Goal: Check status: Check status

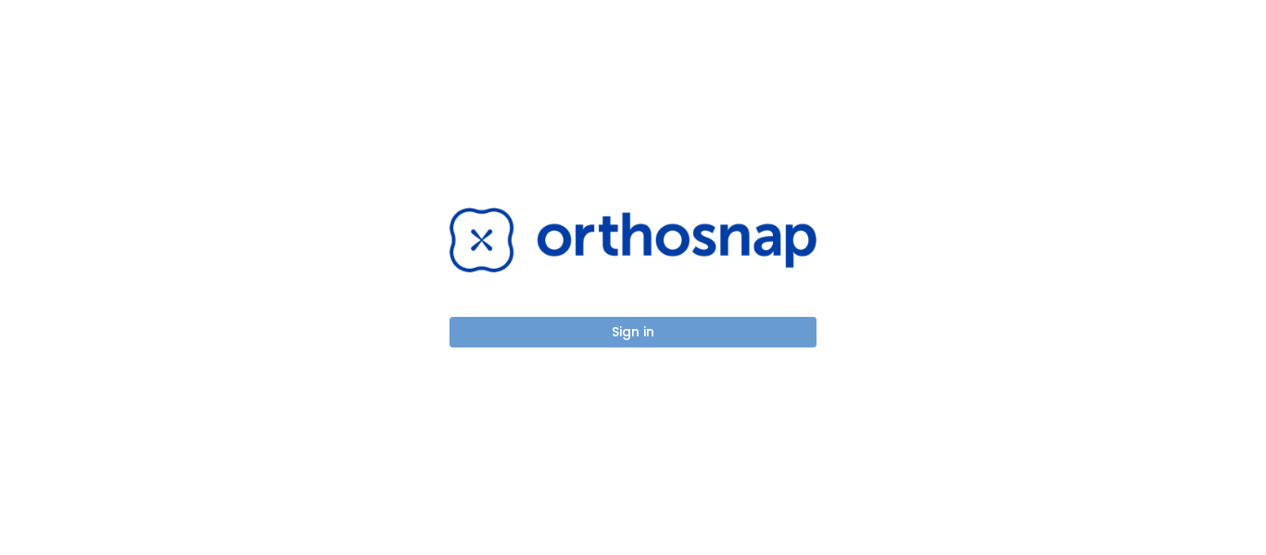
click at [625, 334] on button "Sign in" at bounding box center [632, 332] width 367 height 31
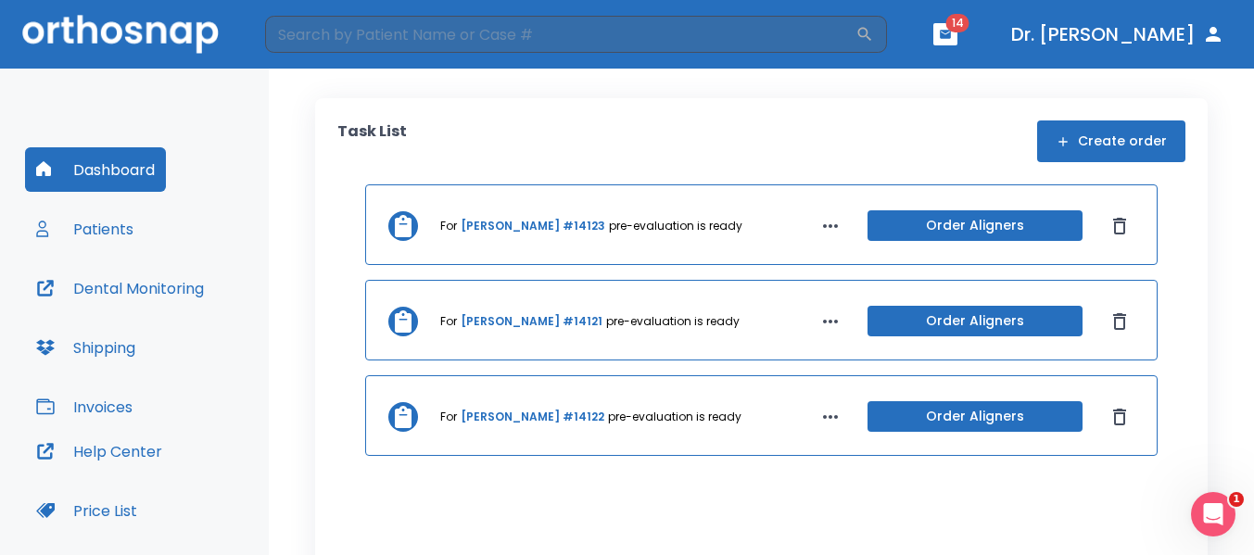
click at [823, 225] on icon "button" at bounding box center [830, 226] width 15 height 4
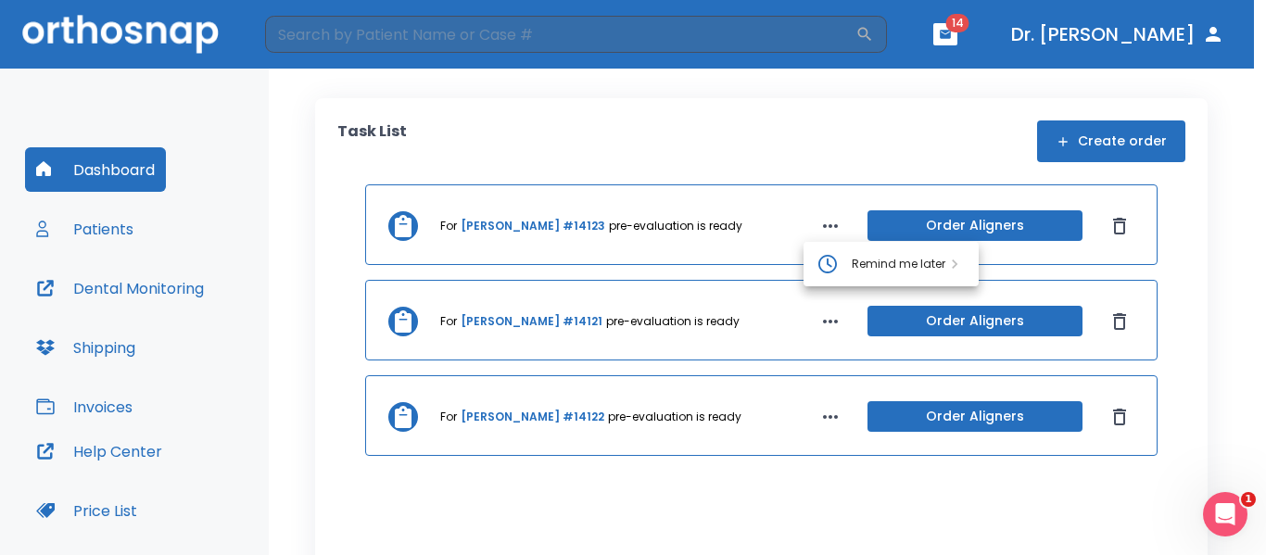
click at [408, 224] on div at bounding box center [633, 277] width 1266 height 555
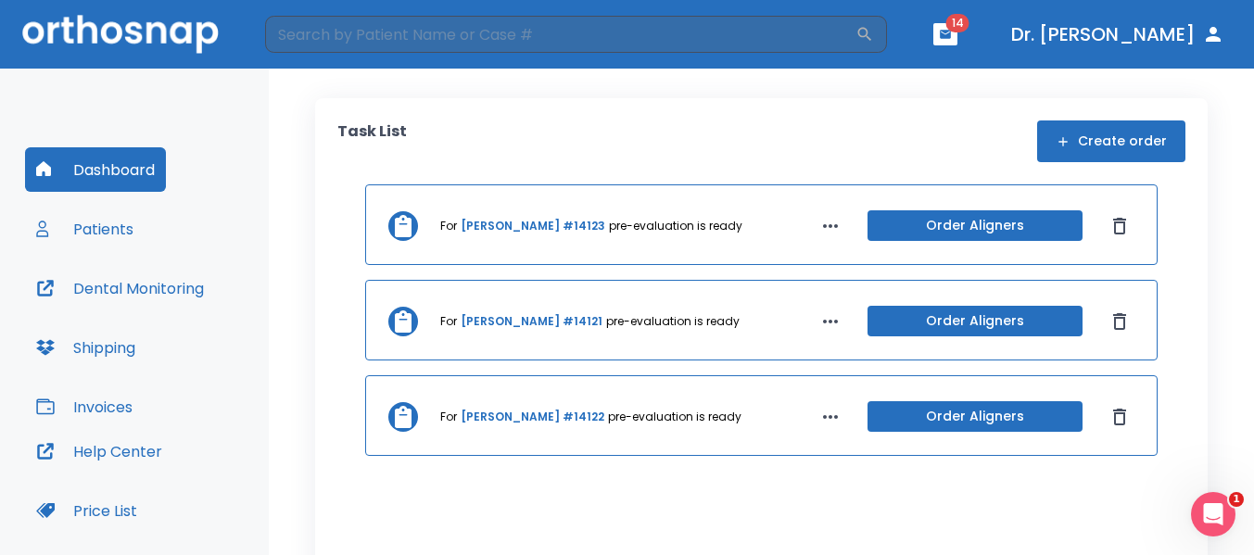
click at [483, 226] on link "[PERSON_NAME] #14123" at bounding box center [533, 226] width 145 height 17
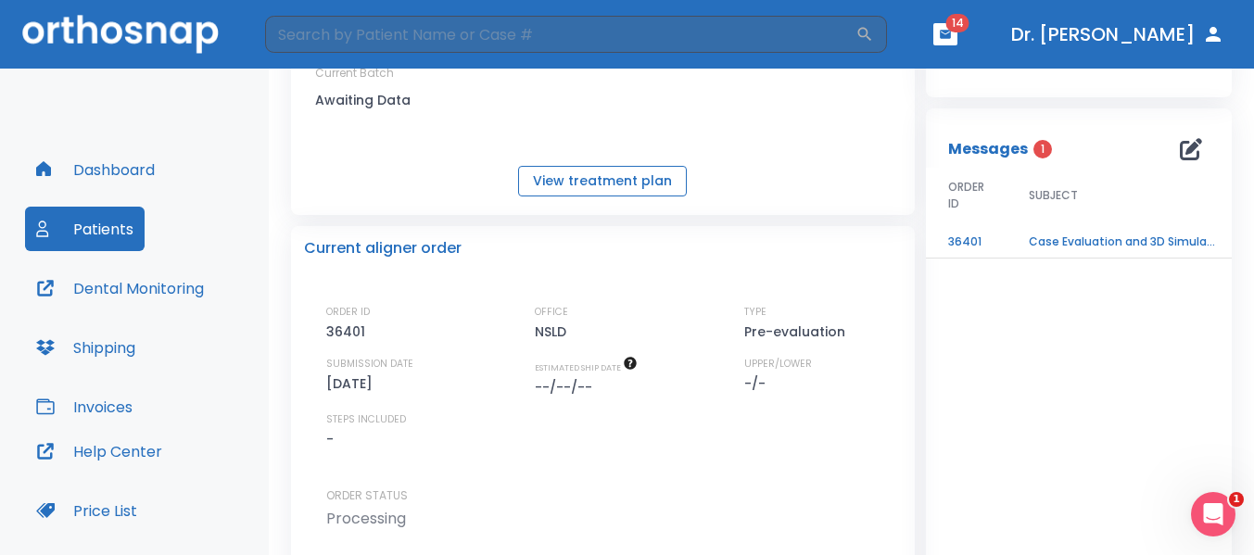
click at [586, 183] on button "View treatment plan" at bounding box center [602, 181] width 169 height 31
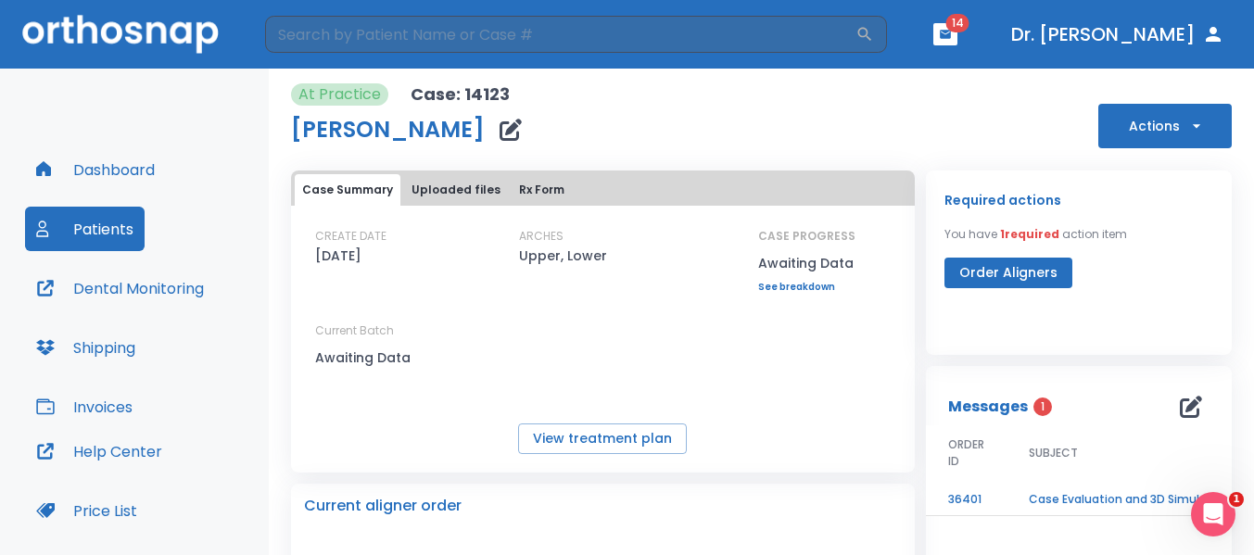
click at [527, 184] on button "Rx Form" at bounding box center [542, 190] width 60 height 32
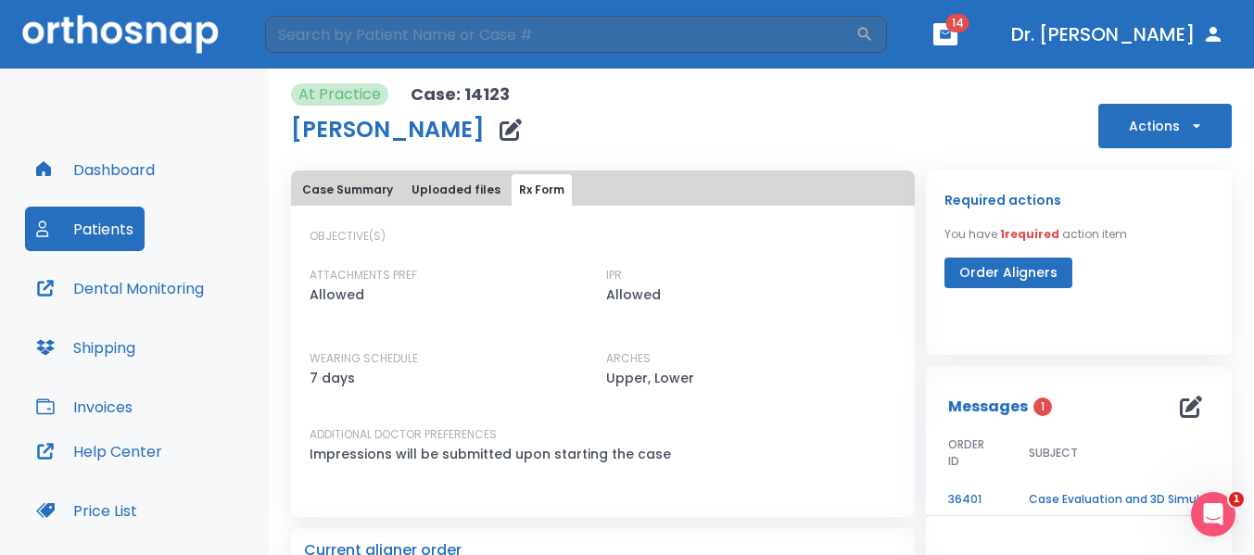
click at [465, 185] on button "Uploaded files" at bounding box center [456, 190] width 104 height 32
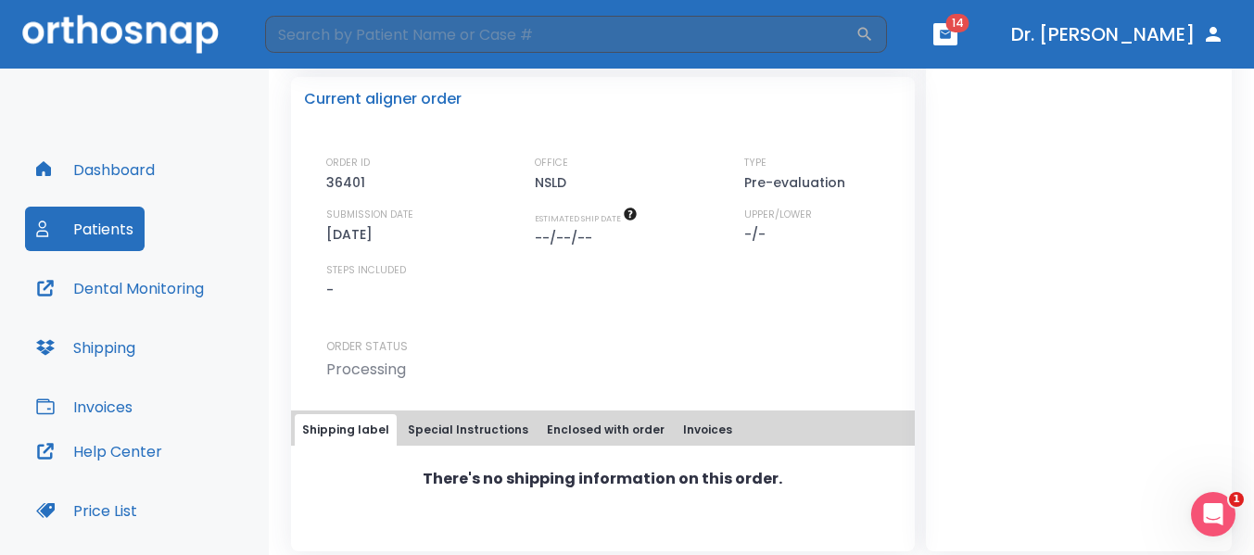
scroll to position [530, 0]
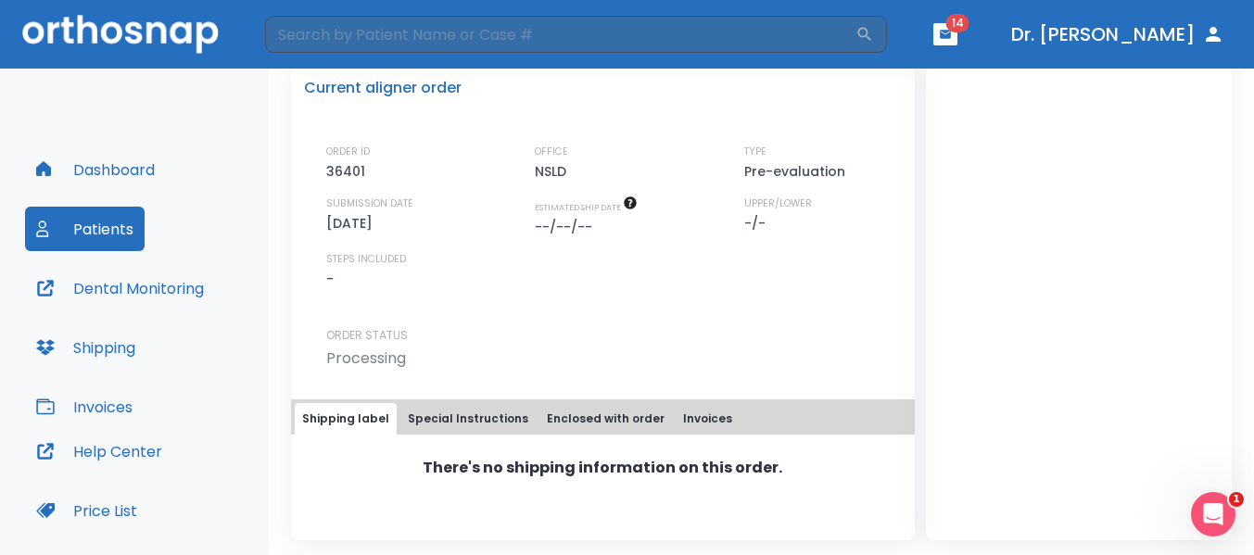
click at [94, 171] on button "Dashboard" at bounding box center [95, 169] width 141 height 44
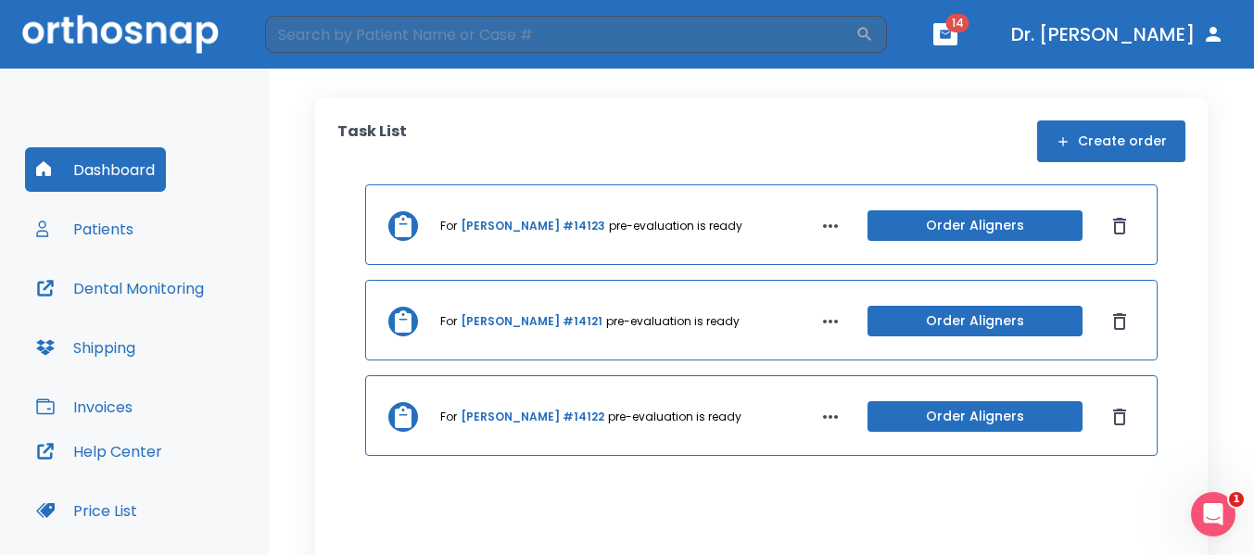
click at [497, 323] on link "[PERSON_NAME] #14121" at bounding box center [532, 321] width 142 height 17
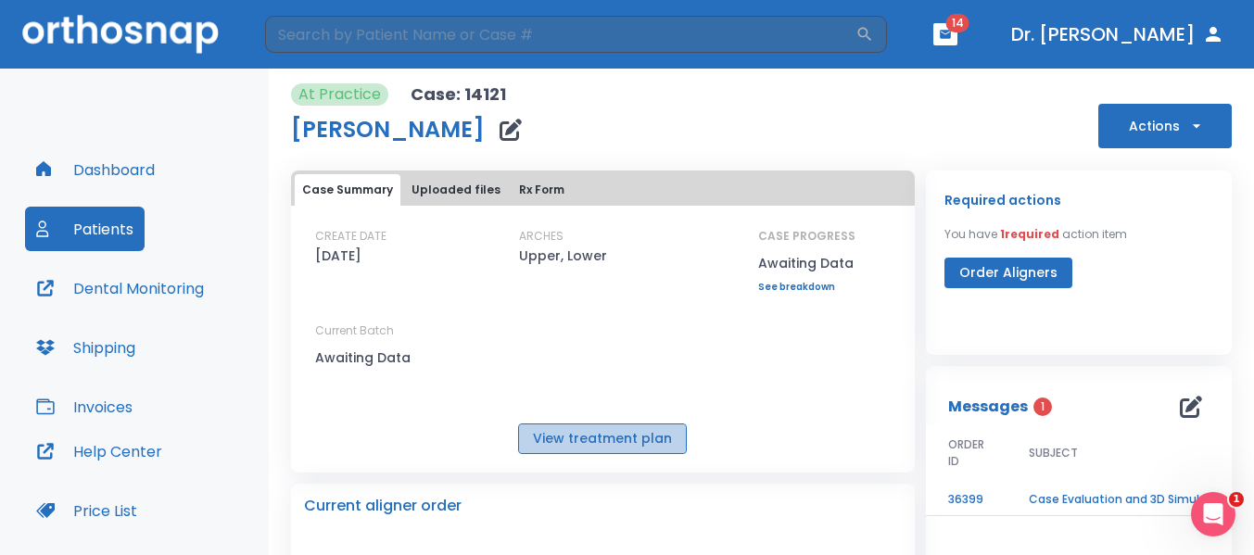
click at [615, 439] on button "View treatment plan" at bounding box center [602, 438] width 169 height 31
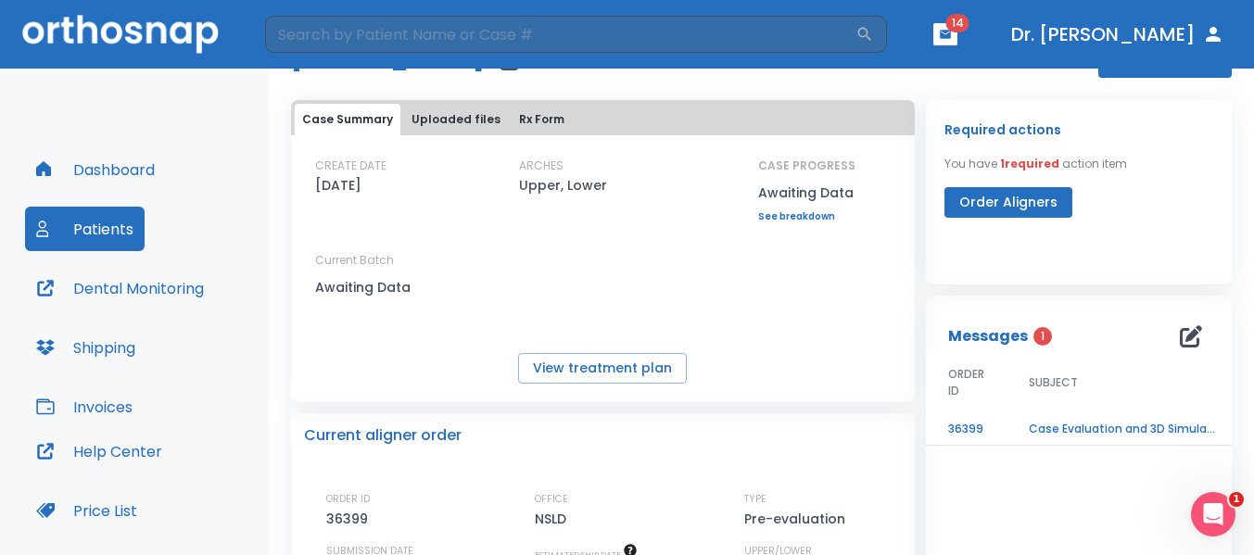
scroll to position [79, 0]
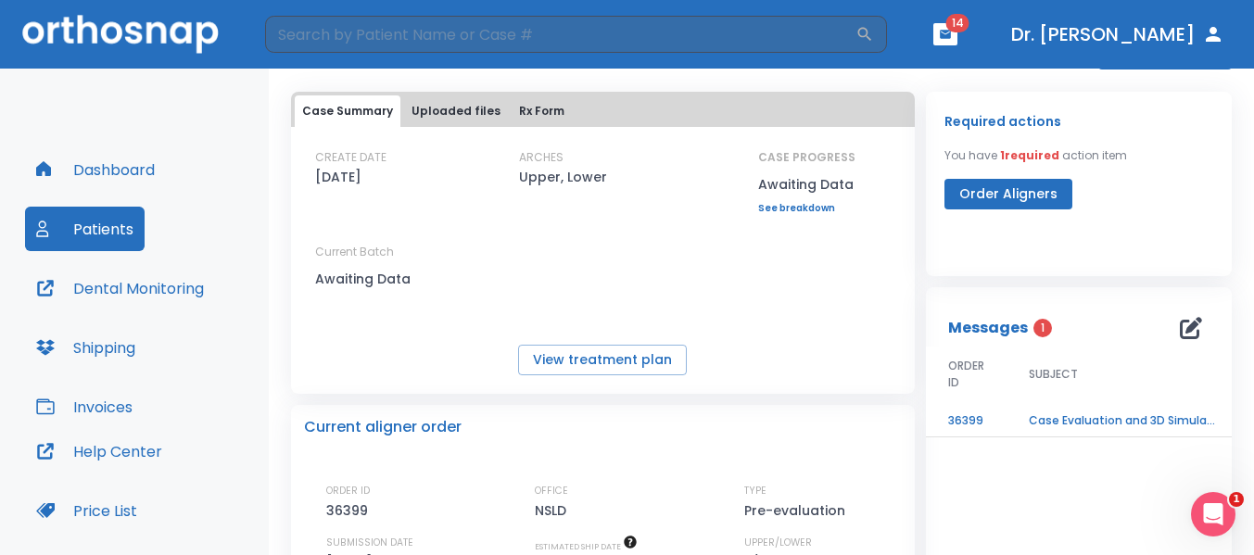
click at [1127, 418] on td "Case Evaluation and 3D Simulation Ready" at bounding box center [1122, 421] width 232 height 32
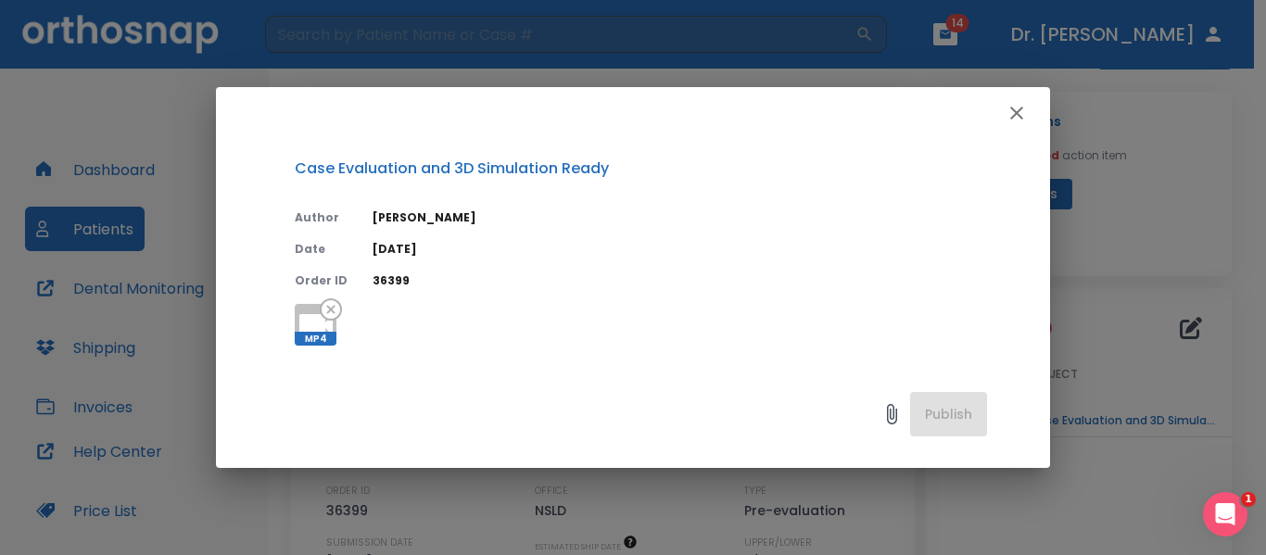
click at [1127, 418] on div "Case Evaluation and 3D Simulation Ready Author Julia Korotkova Date 09/01/25 Or…" at bounding box center [633, 277] width 1266 height 555
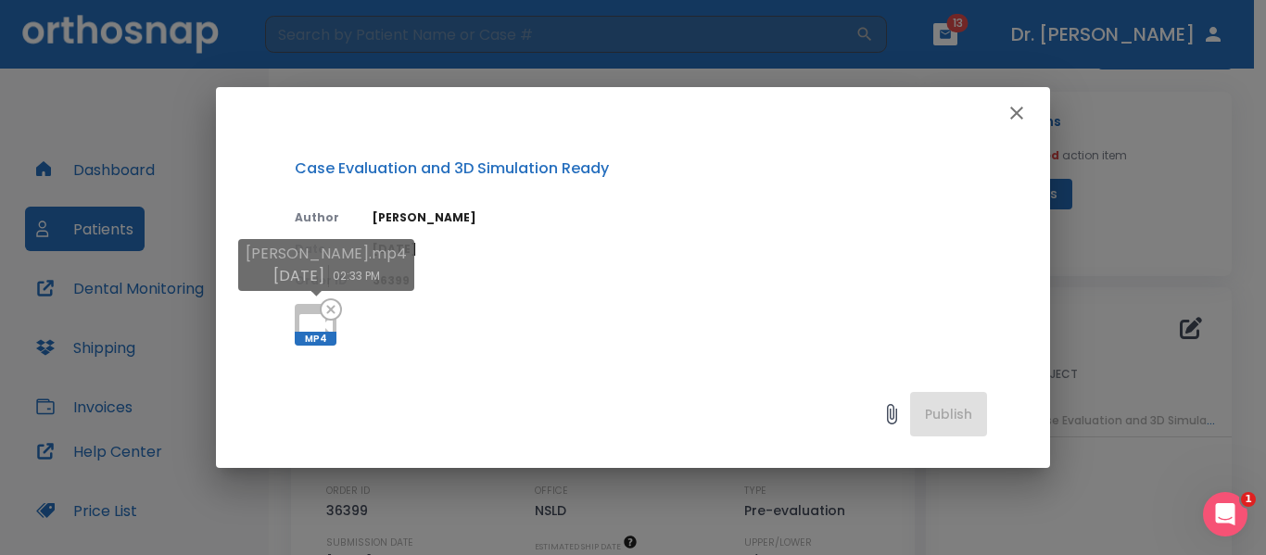
click at [309, 334] on span "MP4" at bounding box center [316, 339] width 42 height 14
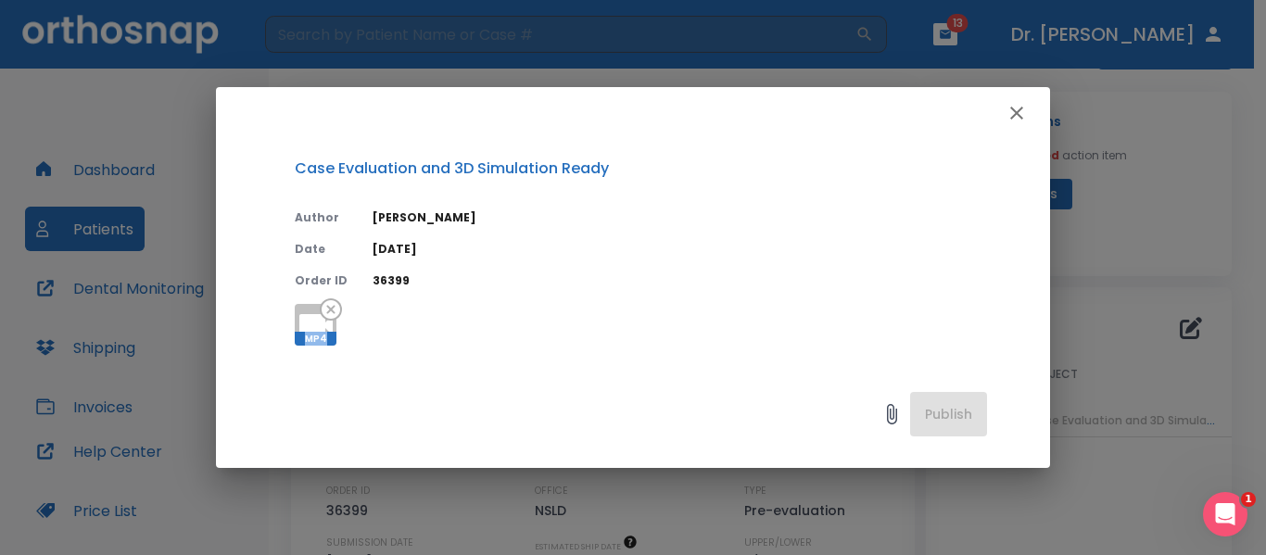
click at [1014, 114] on icon "button" at bounding box center [1016, 113] width 22 height 22
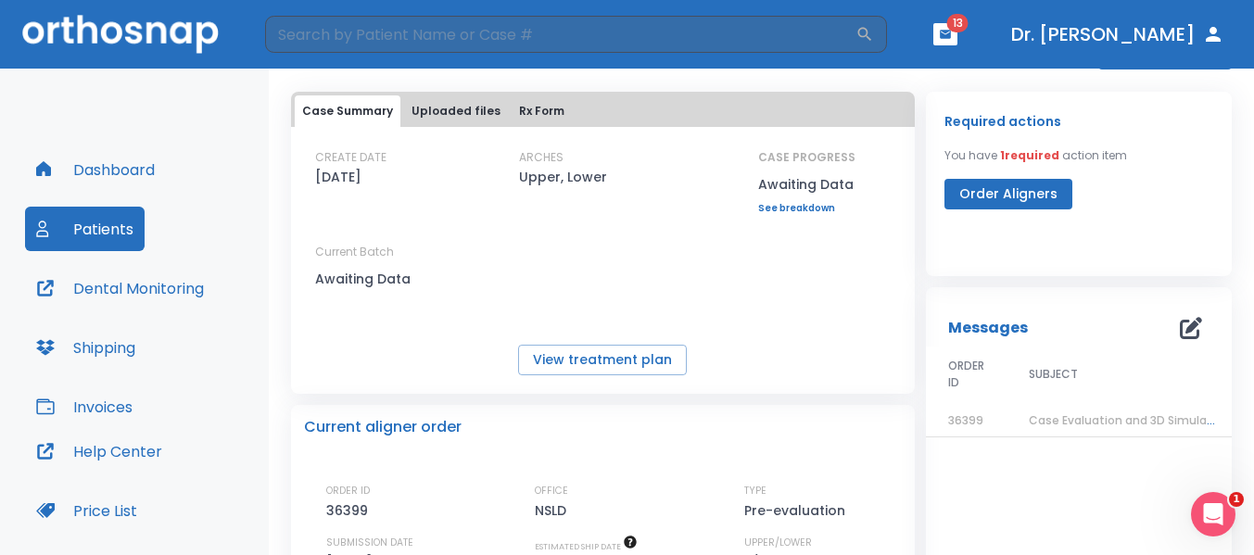
click at [101, 169] on button "Dashboard" at bounding box center [95, 169] width 141 height 44
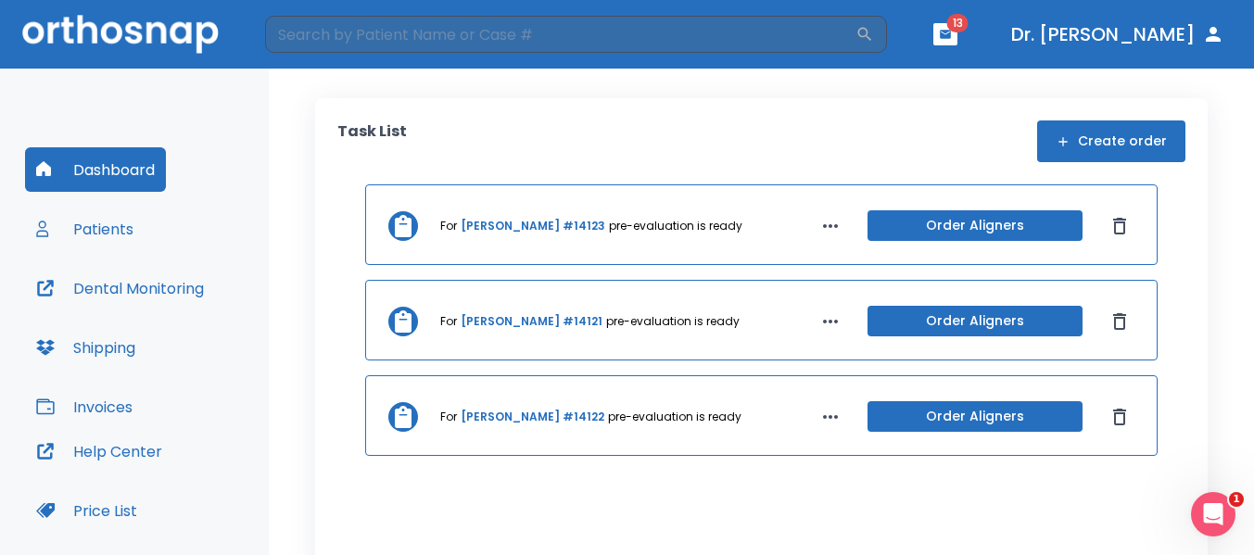
click at [509, 327] on link "[PERSON_NAME] #14121" at bounding box center [532, 321] width 142 height 17
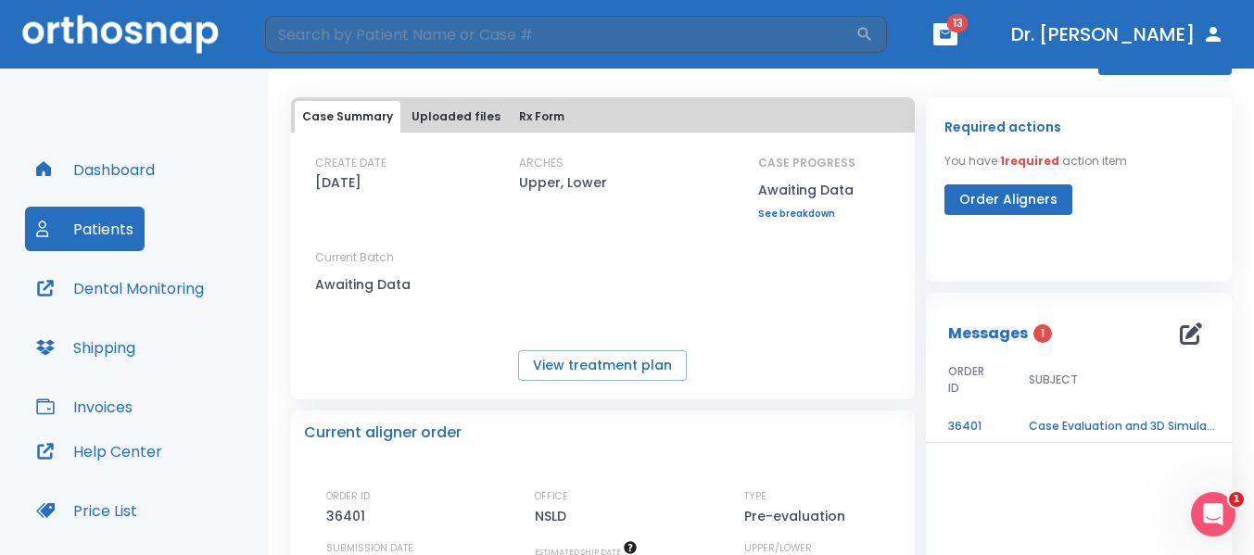
scroll to position [78, 0]
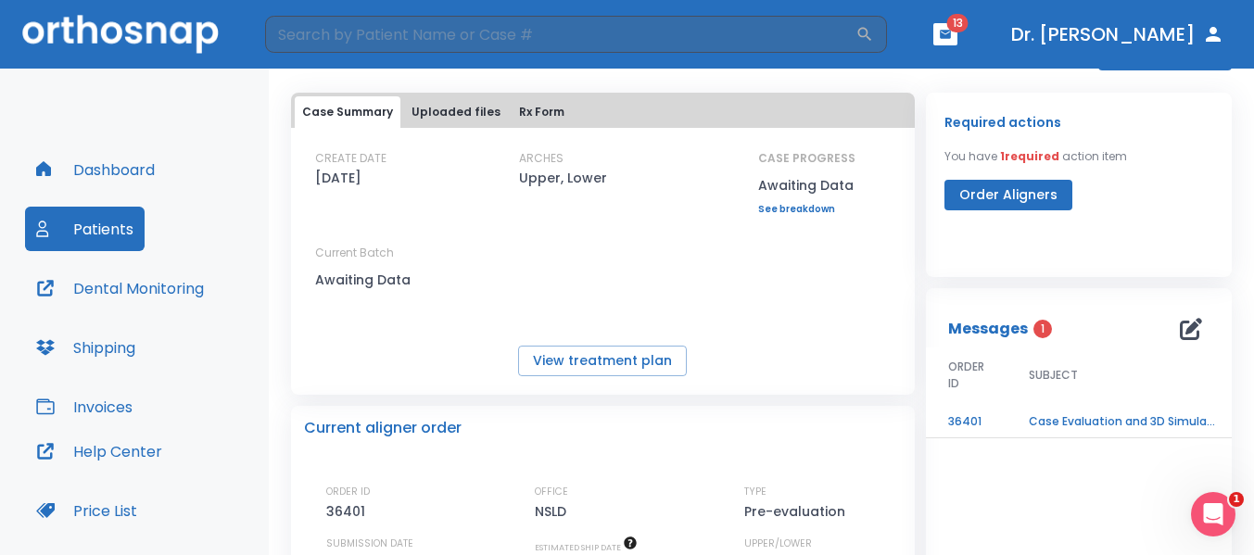
click at [950, 33] on icon "button" at bounding box center [945, 34] width 13 height 13
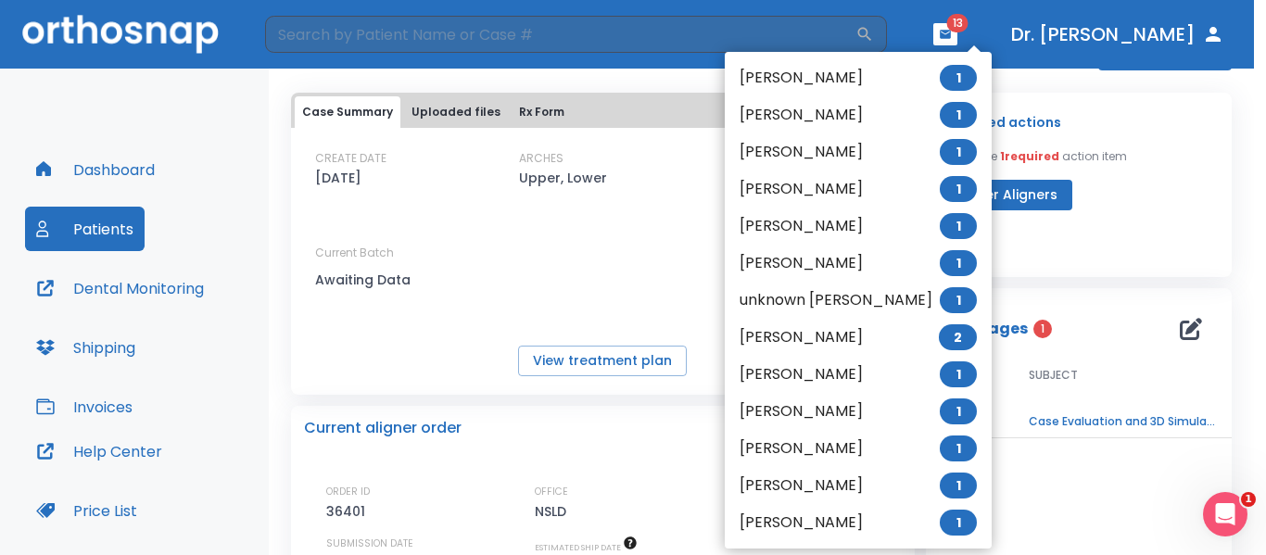
click at [950, 33] on div at bounding box center [633, 277] width 1266 height 555
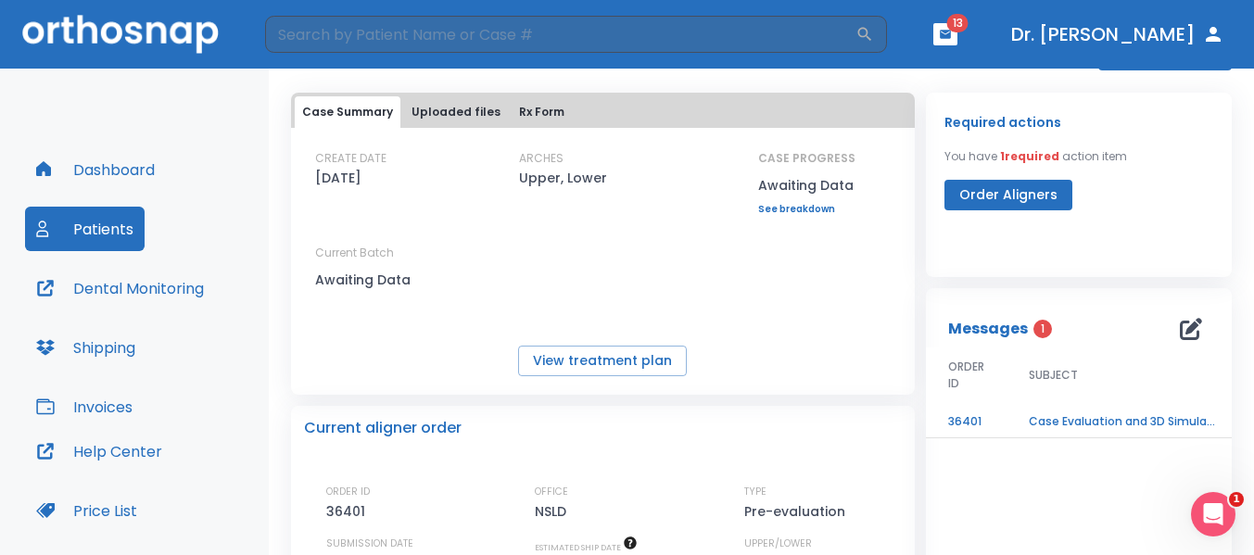
click at [950, 34] on icon "button" at bounding box center [945, 34] width 11 height 8
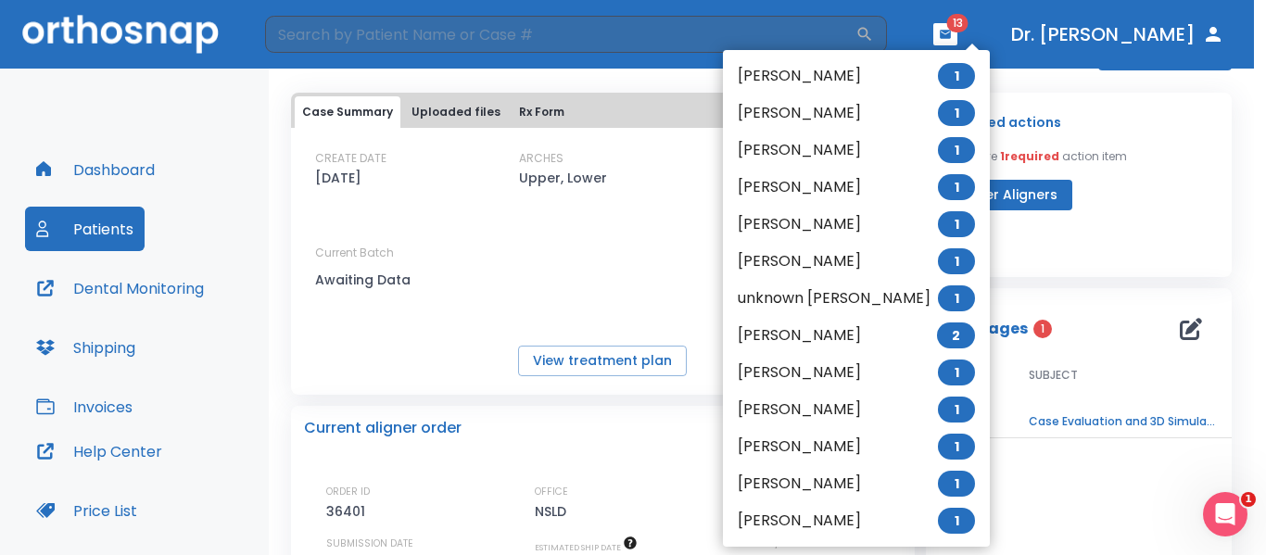
click at [840, 142] on li "Jessica Schulteisz 1" at bounding box center [856, 150] width 267 height 37
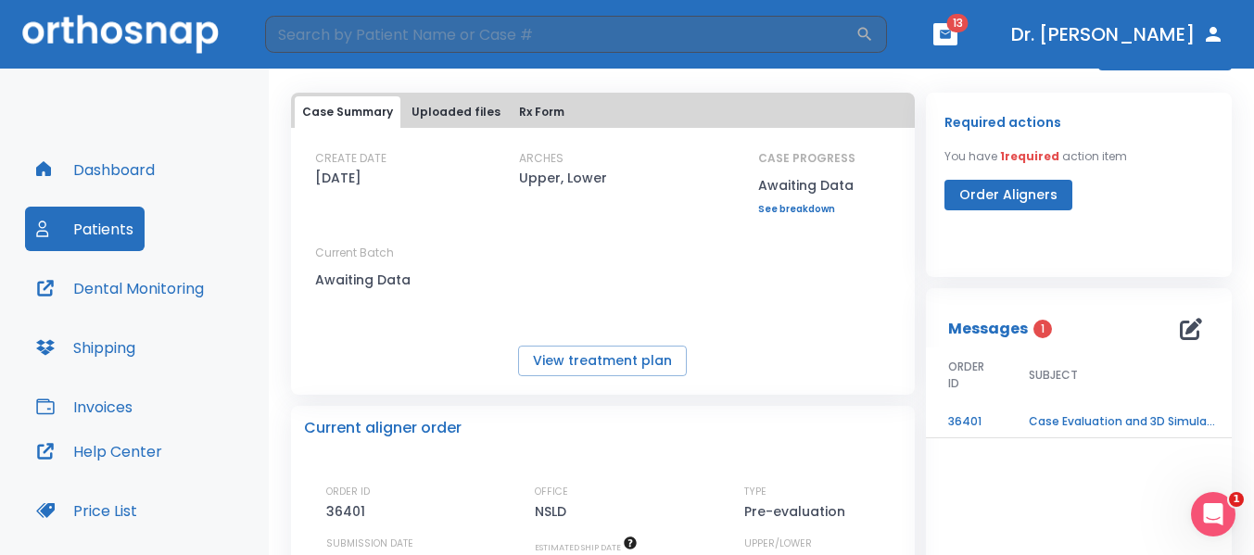
click at [840, 118] on li "Jessica Schulteisz 1" at bounding box center [880, 106] width 200 height 21
click at [952, 32] on icon "button" at bounding box center [945, 34] width 13 height 13
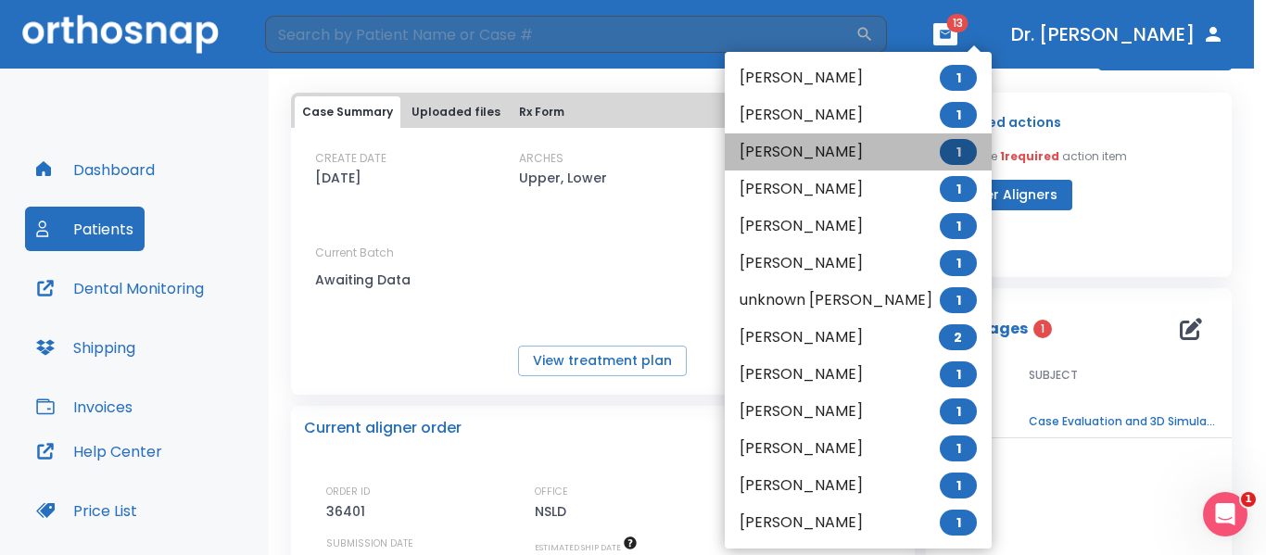
click at [859, 149] on li "Jessica Schulteisz 1" at bounding box center [858, 151] width 267 height 37
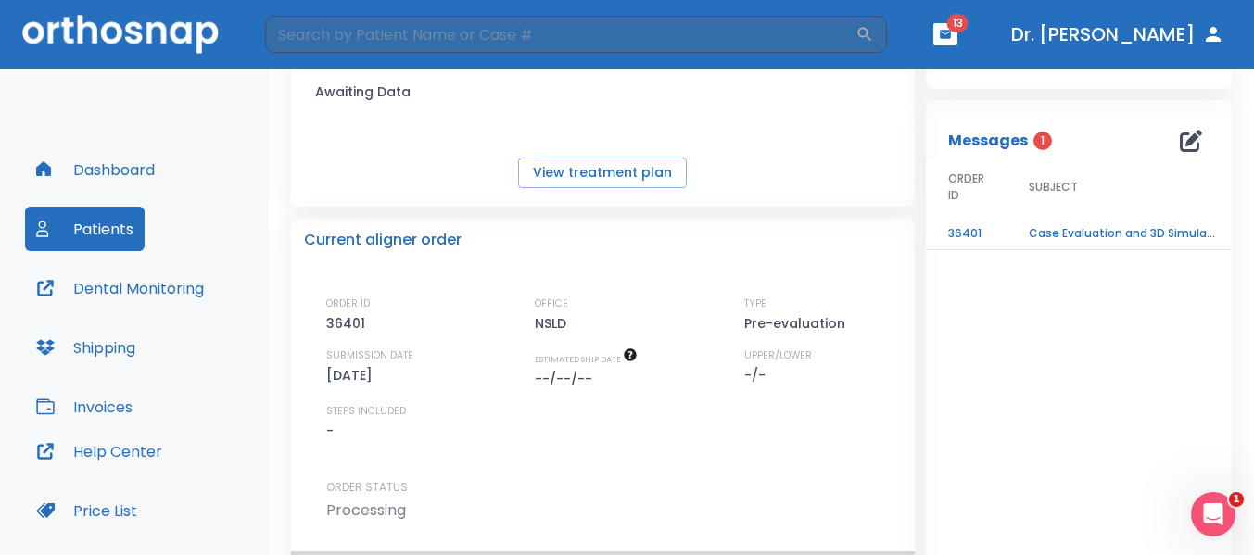
scroll to position [239, 0]
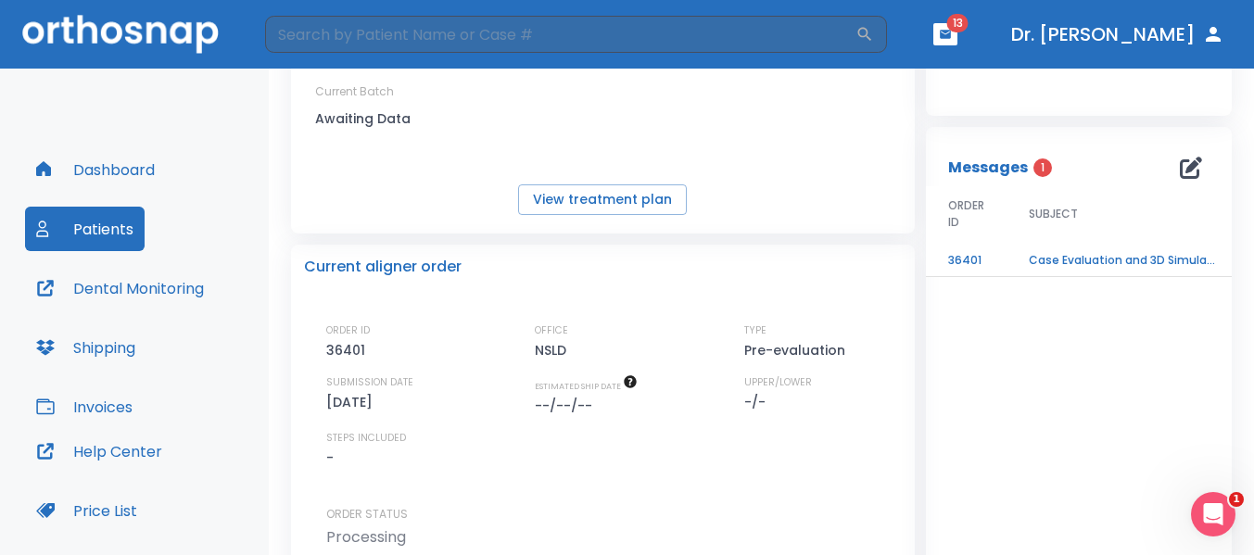
click at [1080, 261] on td "Case Evaluation and 3D Simulation Ready" at bounding box center [1122, 261] width 232 height 32
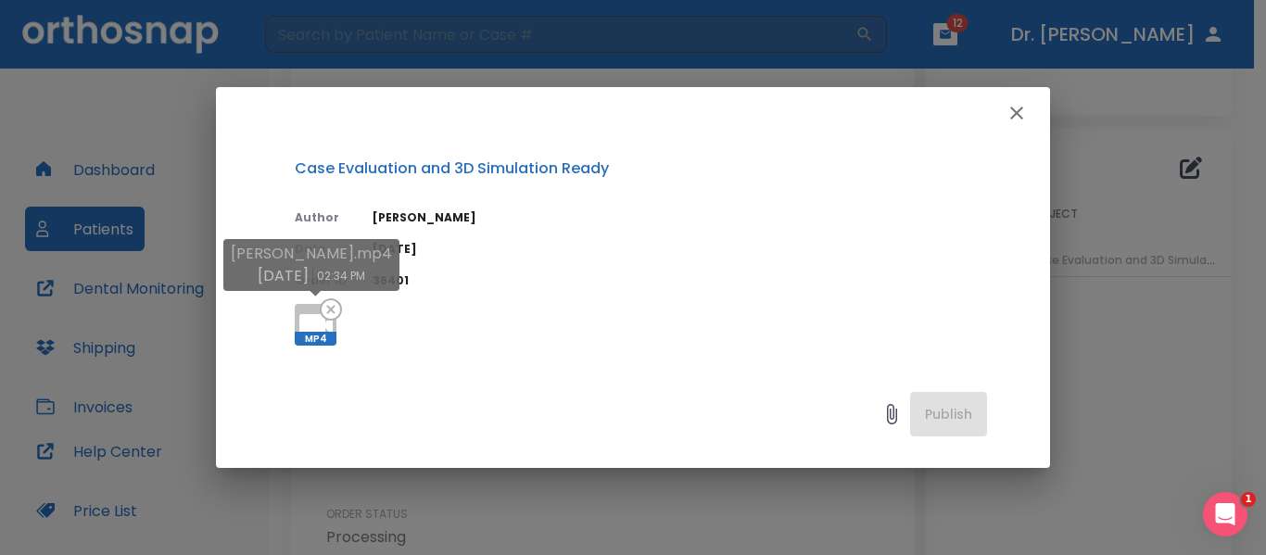
click at [316, 325] on icon at bounding box center [315, 325] width 33 height 22
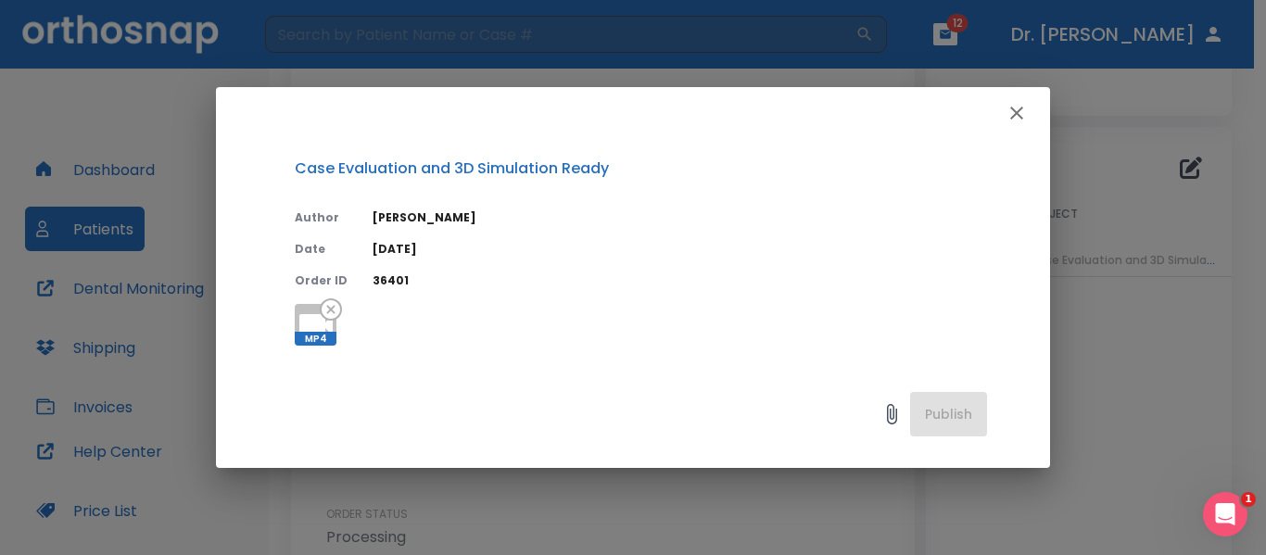
click at [1017, 114] on icon "button" at bounding box center [1016, 113] width 13 height 13
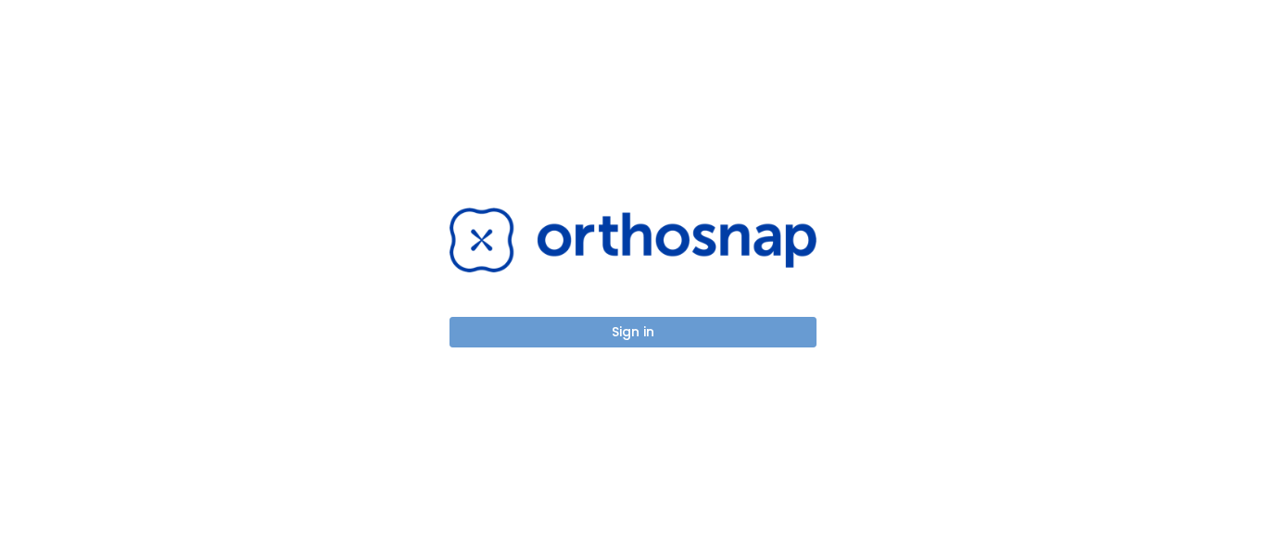
click at [625, 328] on button "Sign in" at bounding box center [632, 332] width 367 height 31
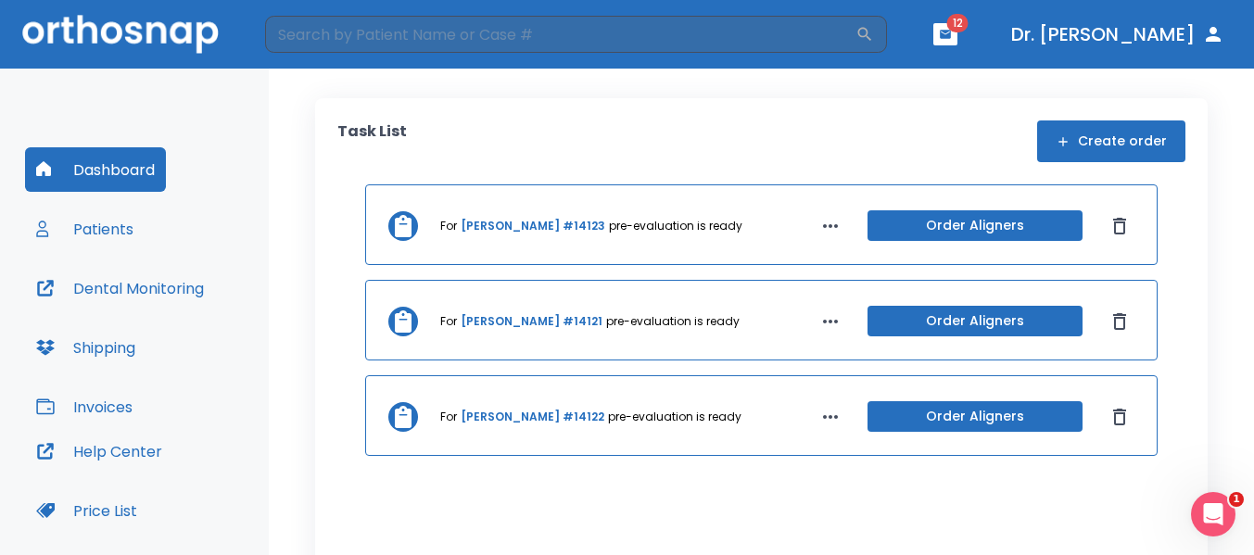
click at [489, 221] on link "[PERSON_NAME] #14123" at bounding box center [533, 226] width 145 height 17
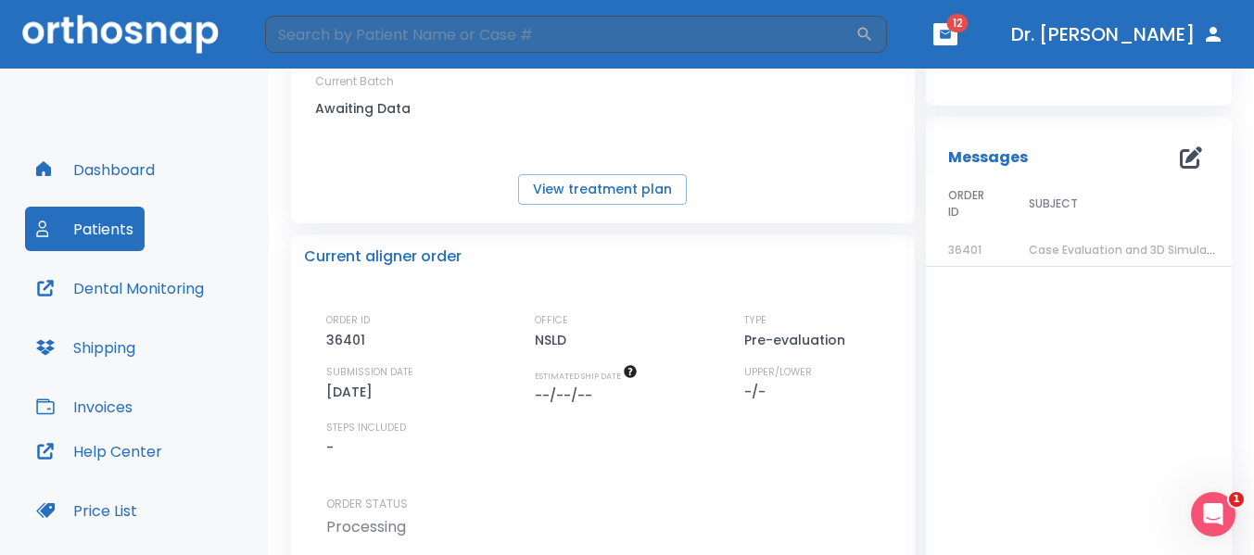
scroll to position [253, 0]
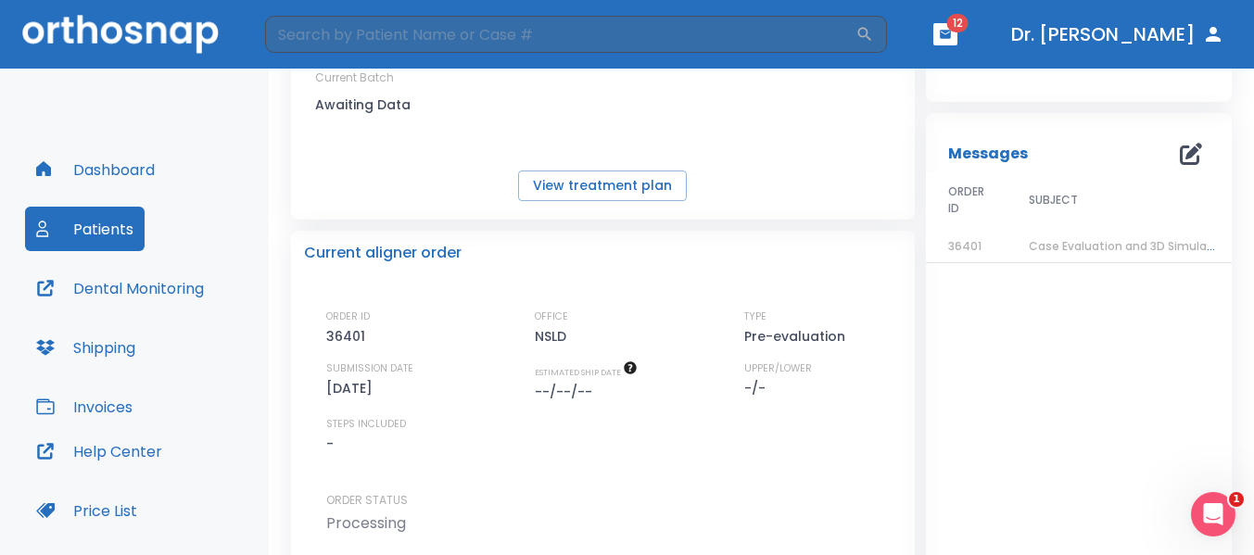
click at [1080, 246] on span "Case Evaluation and 3D Simulation Ready" at bounding box center [1148, 246] width 239 height 16
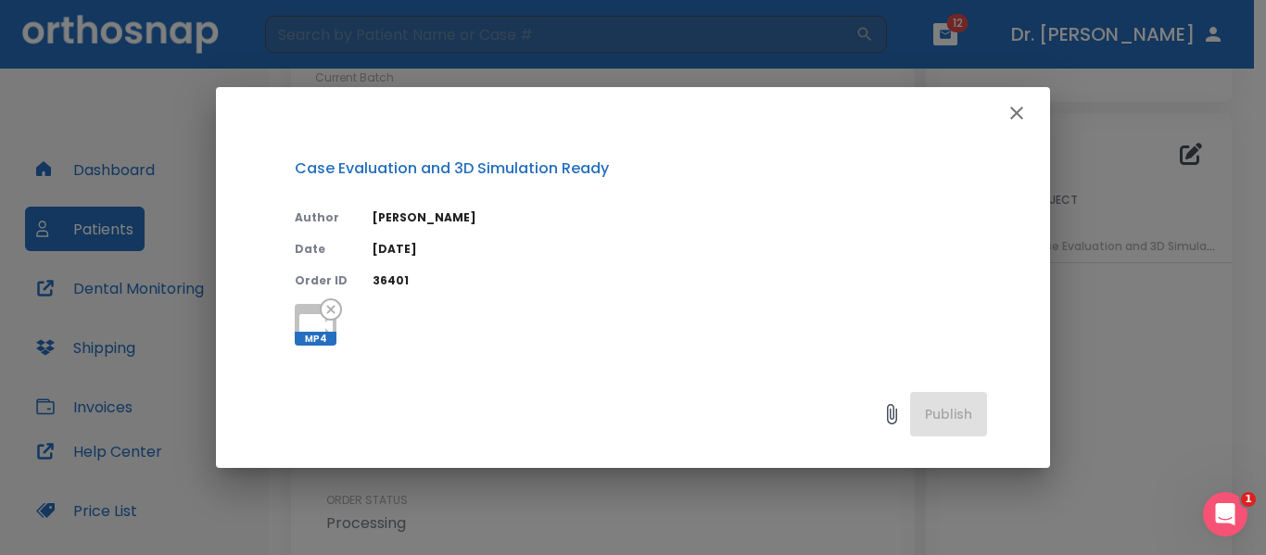
click at [1016, 115] on icon "button" at bounding box center [1016, 113] width 13 height 13
